Goal: Check status: Check status

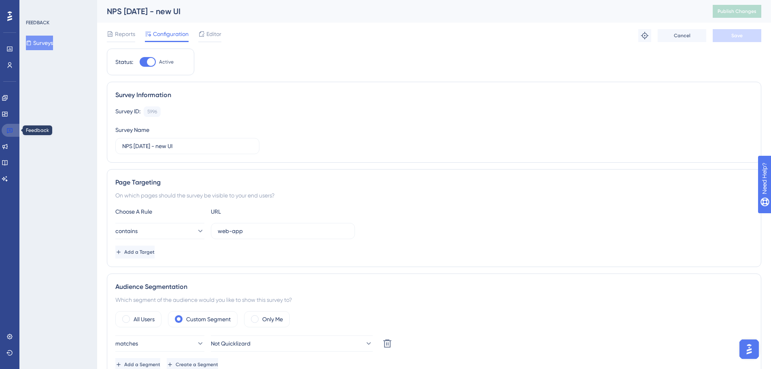
click at [6, 132] on icon at bounding box center [9, 130] width 6 height 6
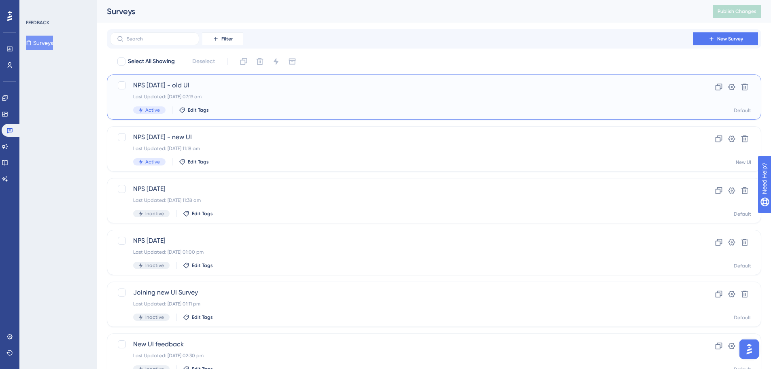
click at [202, 106] on div "NPS [DATE] - old UI Last Updated: [DATE] 07:19 am Active Edit Tags" at bounding box center [401, 97] width 537 height 33
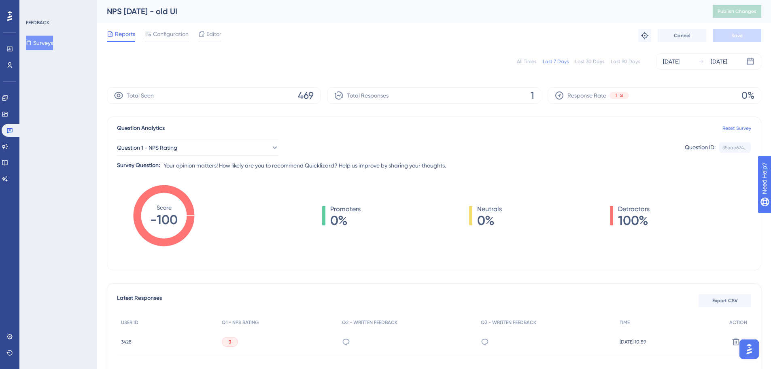
click at [532, 61] on div "All Times" at bounding box center [526, 61] width 19 height 6
click at [297, 96] on span "3300" at bounding box center [302, 95] width 23 height 13
click at [6, 129] on icon at bounding box center [9, 130] width 6 height 6
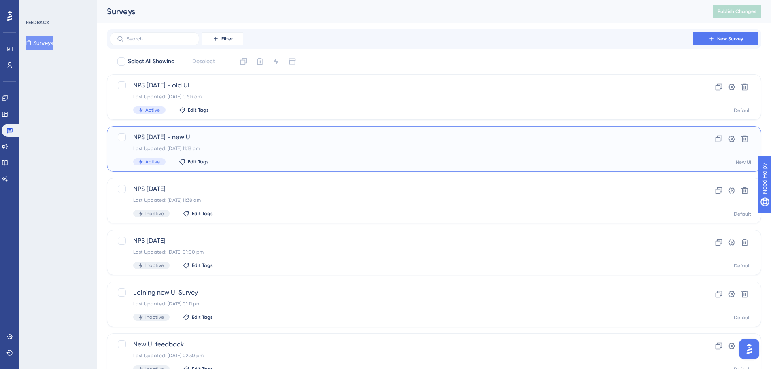
click at [233, 147] on div "Last Updated: [DATE] 11:18 am" at bounding box center [401, 148] width 537 height 6
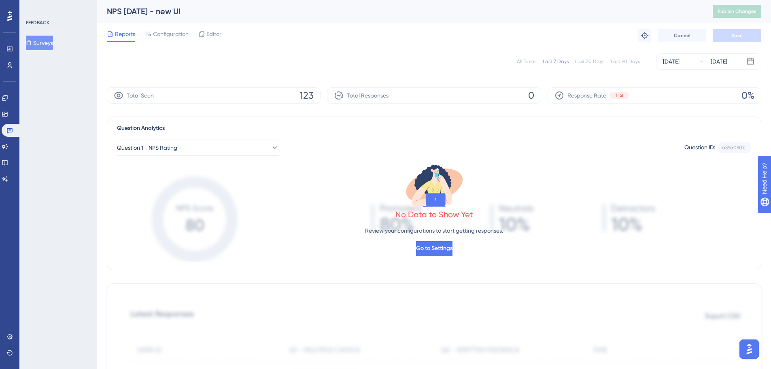
click at [536, 66] on div "All Times Last 7 Days Last 30 Days Last 90 Days [DATE] [DATE]" at bounding box center [434, 61] width 654 height 16
click at [532, 58] on div "All Times Last 7 Days Last 30 Days Last 90 Days [DATE] [DATE]" at bounding box center [434, 61] width 654 height 16
click at [532, 59] on div "All Times" at bounding box center [526, 61] width 19 height 6
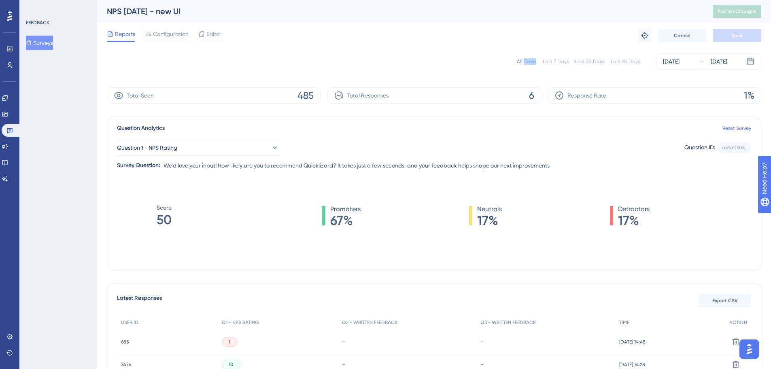
click at [426, 80] on div "All Times Last 7 Days Last 30 Days Last 90 Days [DATE] [DATE] Total Seen 485 To…" at bounding box center [434, 268] width 654 height 438
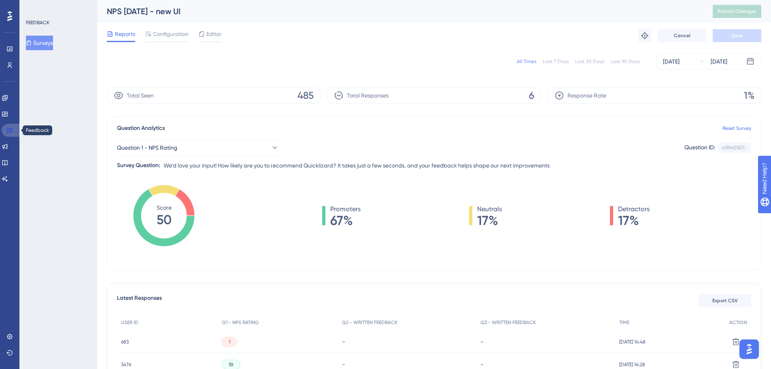
click at [11, 130] on icon at bounding box center [9, 130] width 6 height 6
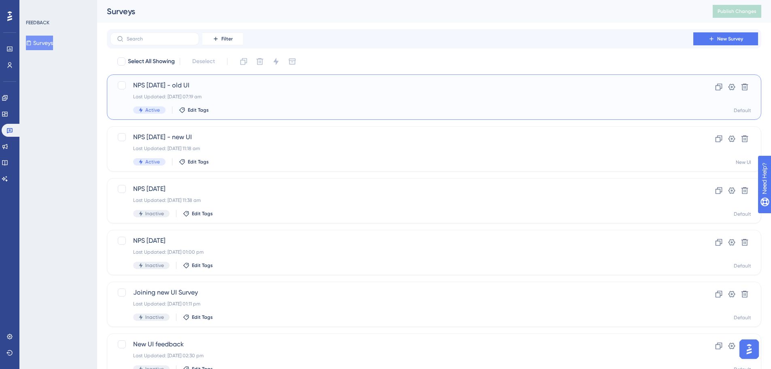
click at [258, 100] on div "NPS [DATE] - old UI Last Updated: [DATE] 07:19 am Active Edit Tags" at bounding box center [401, 97] width 537 height 33
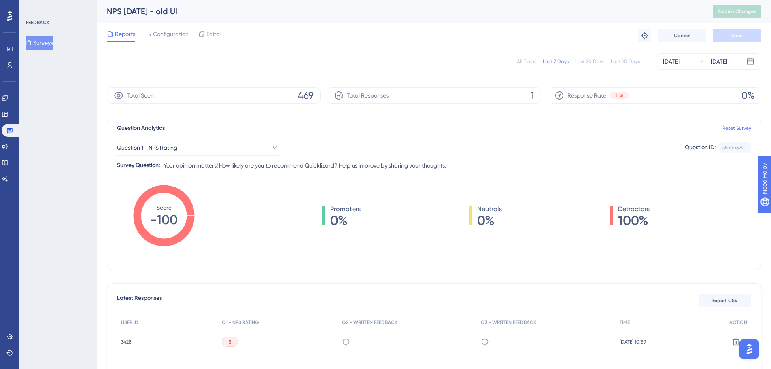
click at [519, 66] on div "All Times Last 7 Days Last 30 Days Last 90 Days [DATE] [DATE]" at bounding box center [434, 61] width 654 height 16
click at [521, 60] on div "All Times" at bounding box center [526, 61] width 19 height 6
